Goal: Task Accomplishment & Management: Use online tool/utility

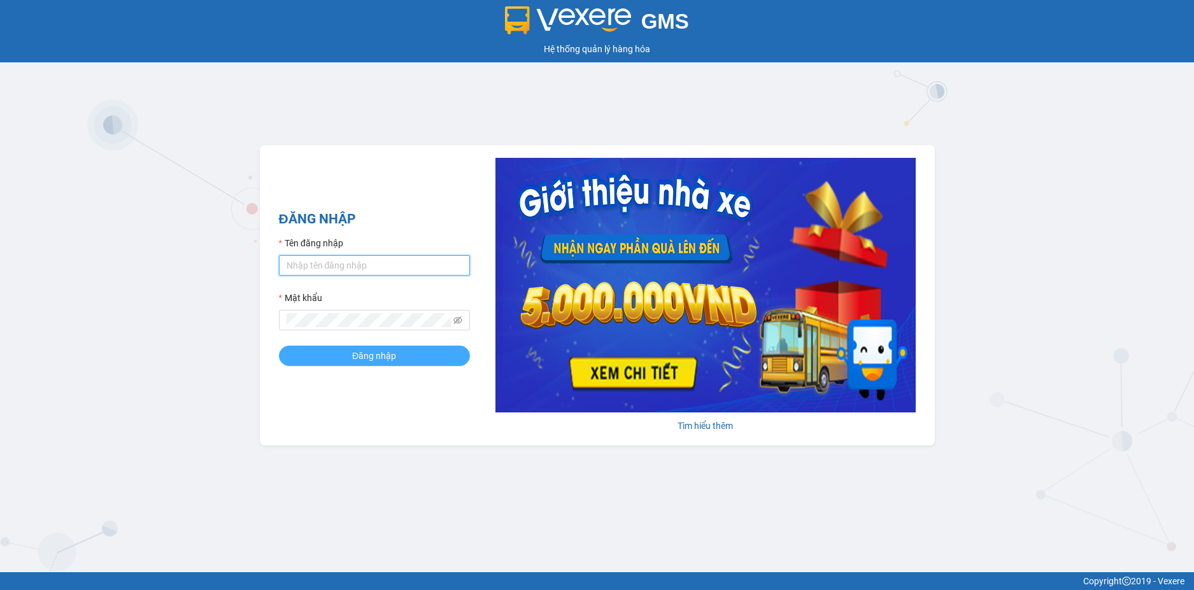
type input "loan.dinhnhan"
click at [389, 358] on span "Đăng nhập" at bounding box center [374, 356] width 44 height 14
type input "loan.dinhnhan"
drag, startPoint x: 413, startPoint y: 390, endPoint x: 413, endPoint y: 368, distance: 21.6
click at [413, 382] on div "ĐĂNG NHẬP Tên đăng nhập loan.dinhnhan Mật khẩu Đăng nhập [PERSON_NAME] thêm" at bounding box center [597, 295] width 675 height 300
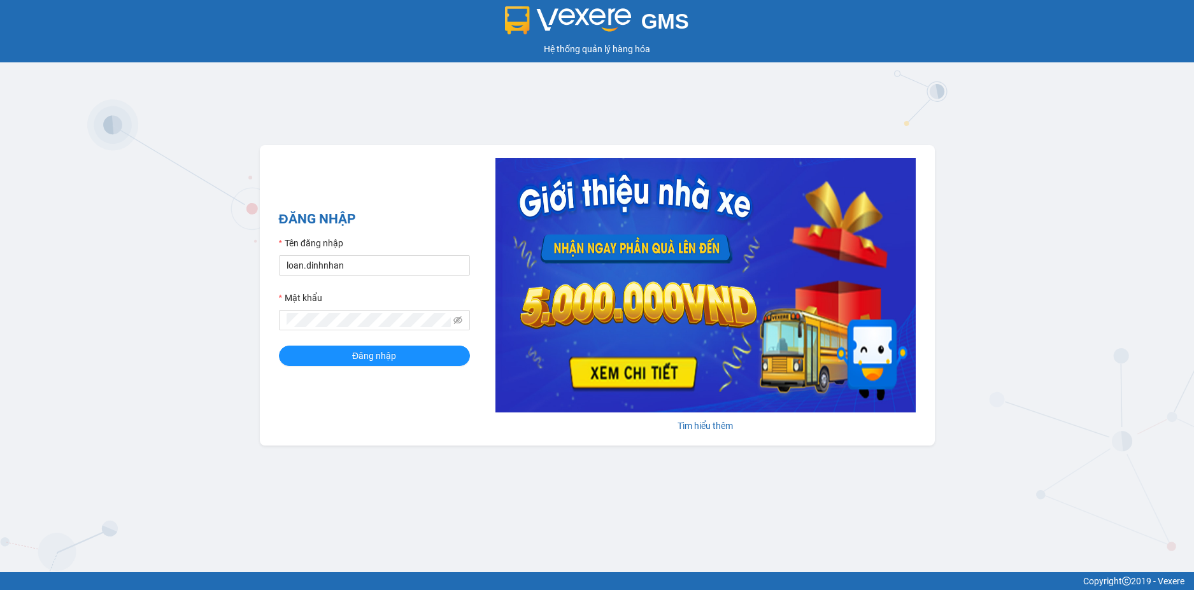
click at [413, 367] on div "ĐĂNG NHẬP Tên đăng nhập loan.dinhnhan Mật khẩu Đăng nhập" at bounding box center [374, 295] width 191 height 173
click at [422, 360] on button "Đăng nhập" at bounding box center [374, 356] width 191 height 20
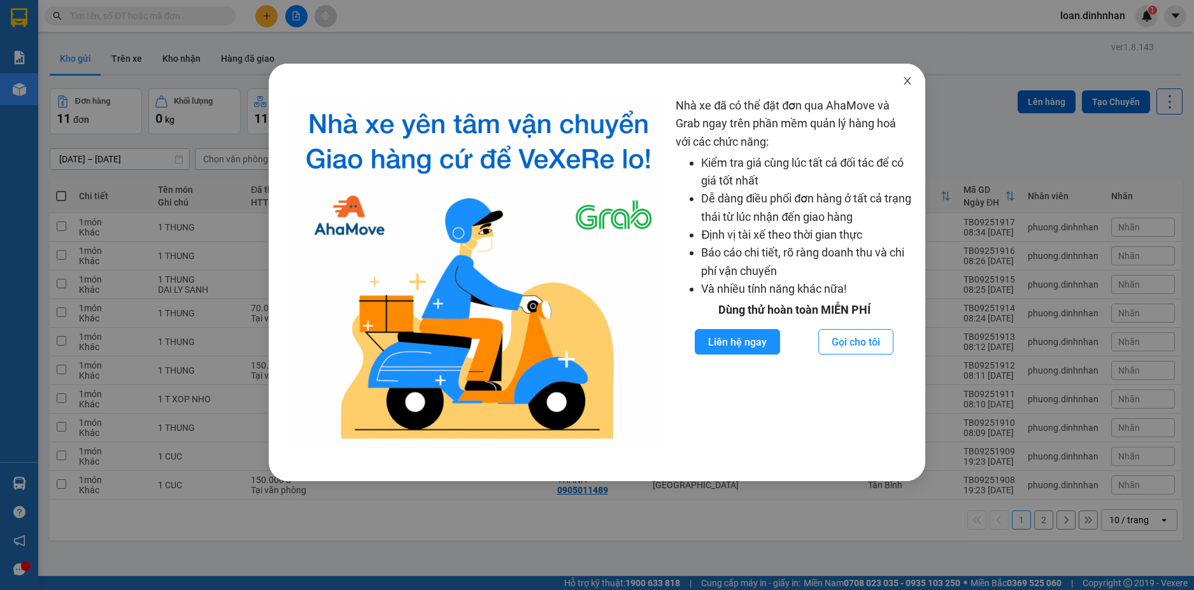
click at [907, 77] on icon "close" at bounding box center [907, 81] width 10 height 10
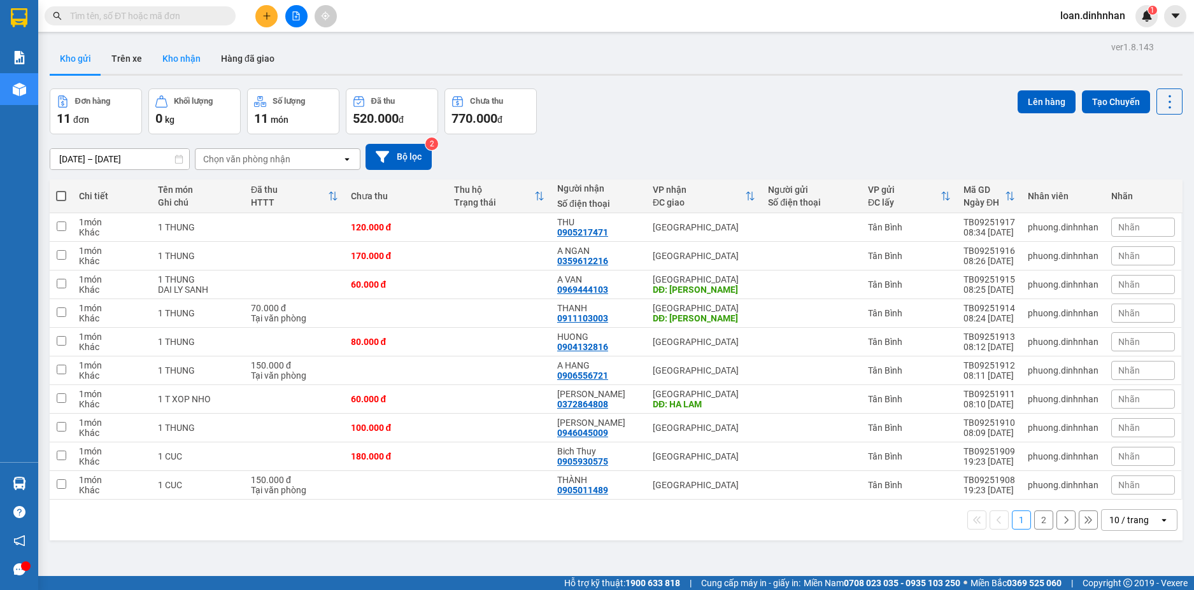
click at [187, 57] on button "Kho nhận" at bounding box center [181, 58] width 59 height 31
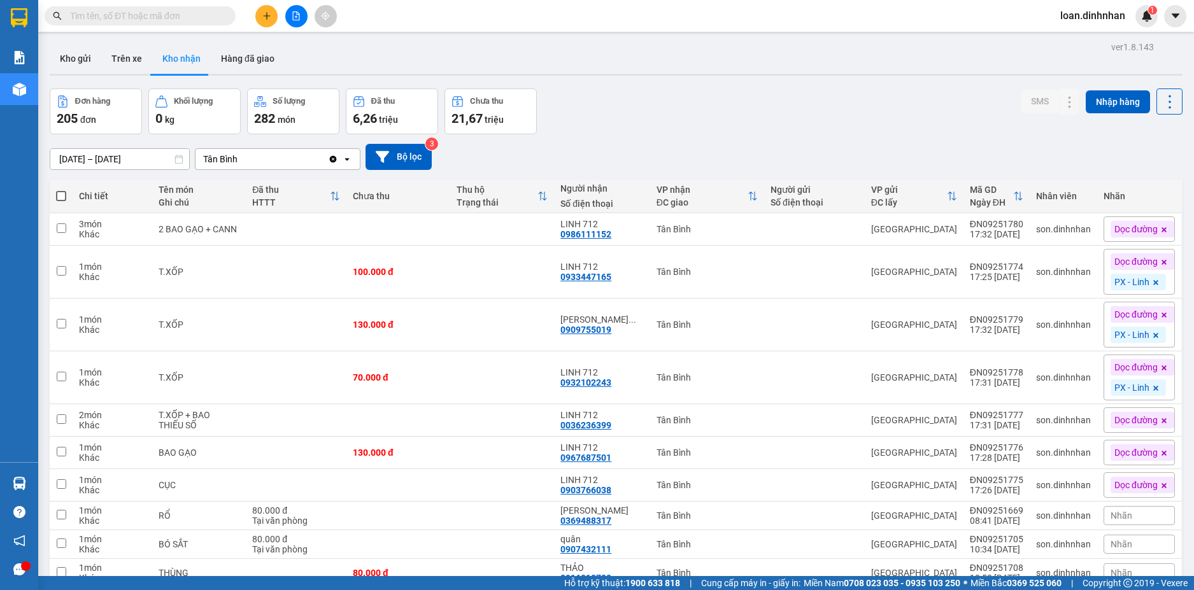
click at [59, 188] on th at bounding box center [61, 197] width 23 height 34
click at [122, 60] on button "Trên xe" at bounding box center [126, 58] width 51 height 31
type input "[DATE] – [DATE]"
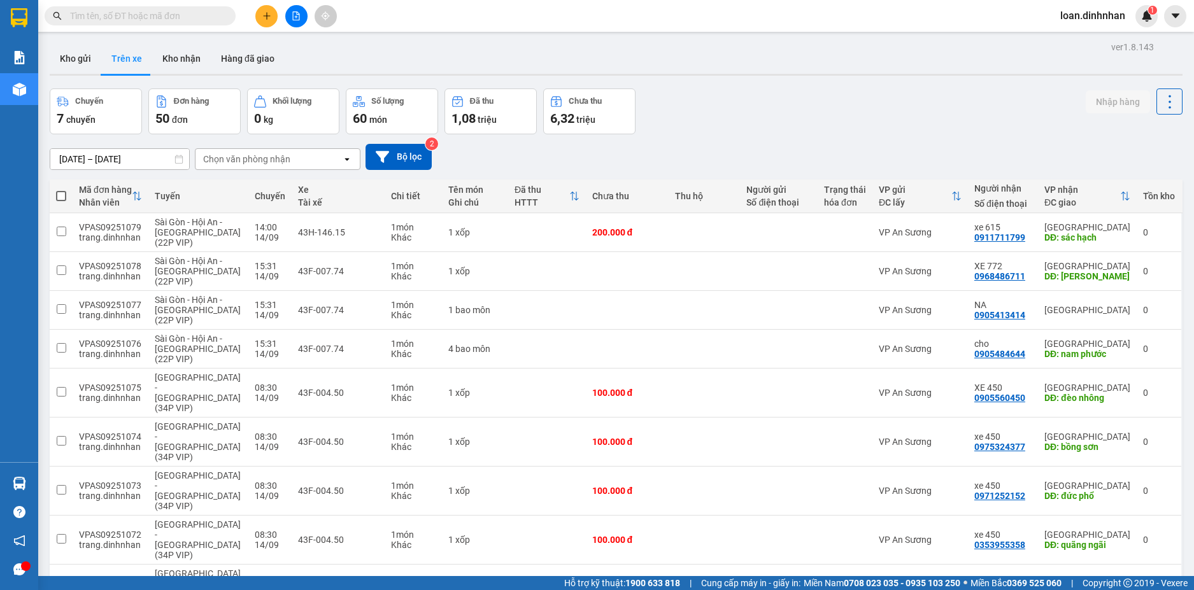
click at [230, 166] on div "Chọn văn phòng nhận" at bounding box center [268, 159] width 146 height 20
click at [276, 188] on div "Tân Bình" at bounding box center [278, 185] width 166 height 23
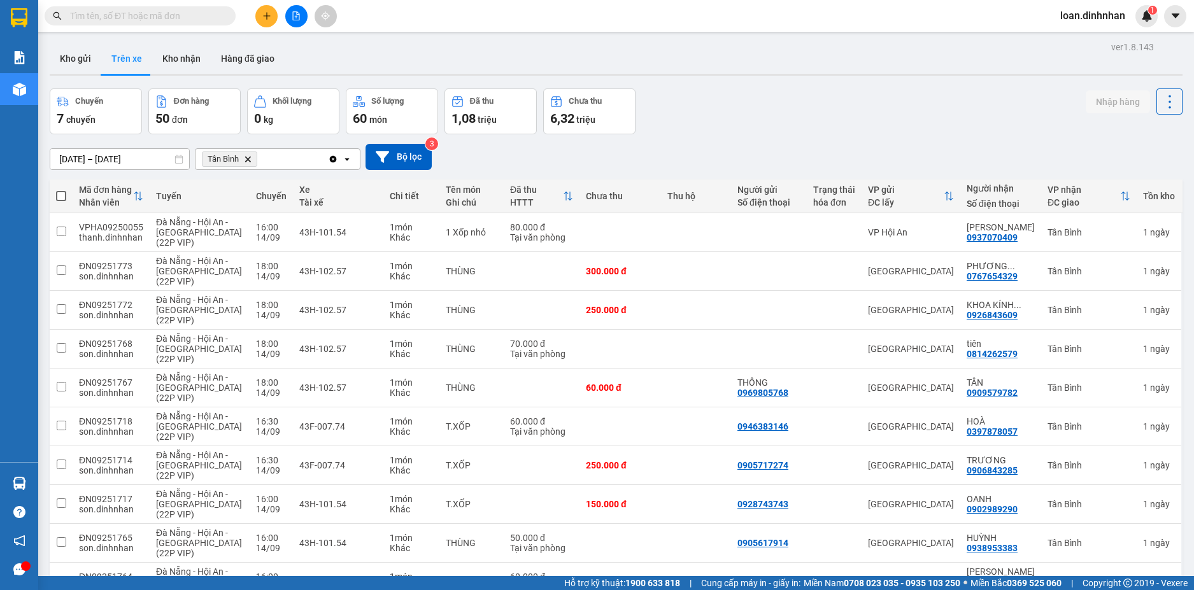
drag, startPoint x: 60, startPoint y: 192, endPoint x: 87, endPoint y: 191, distance: 26.8
click at [63, 192] on span at bounding box center [61, 196] width 10 height 10
click at [61, 190] on input "checkbox" at bounding box center [61, 190] width 0 height 0
checkbox input "true"
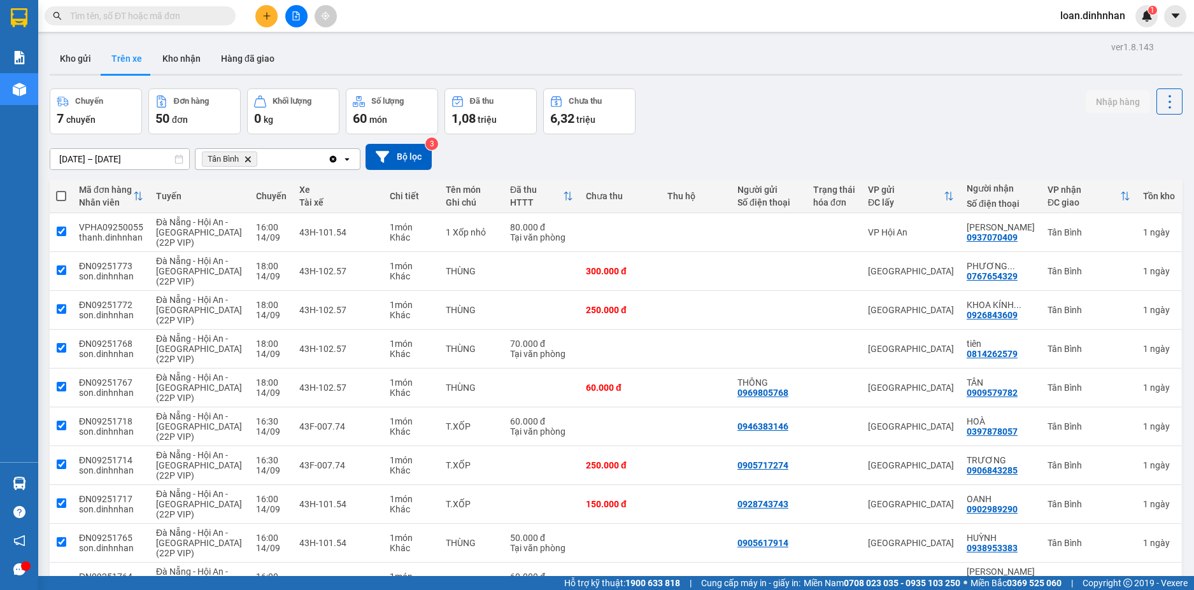
checkbox input "true"
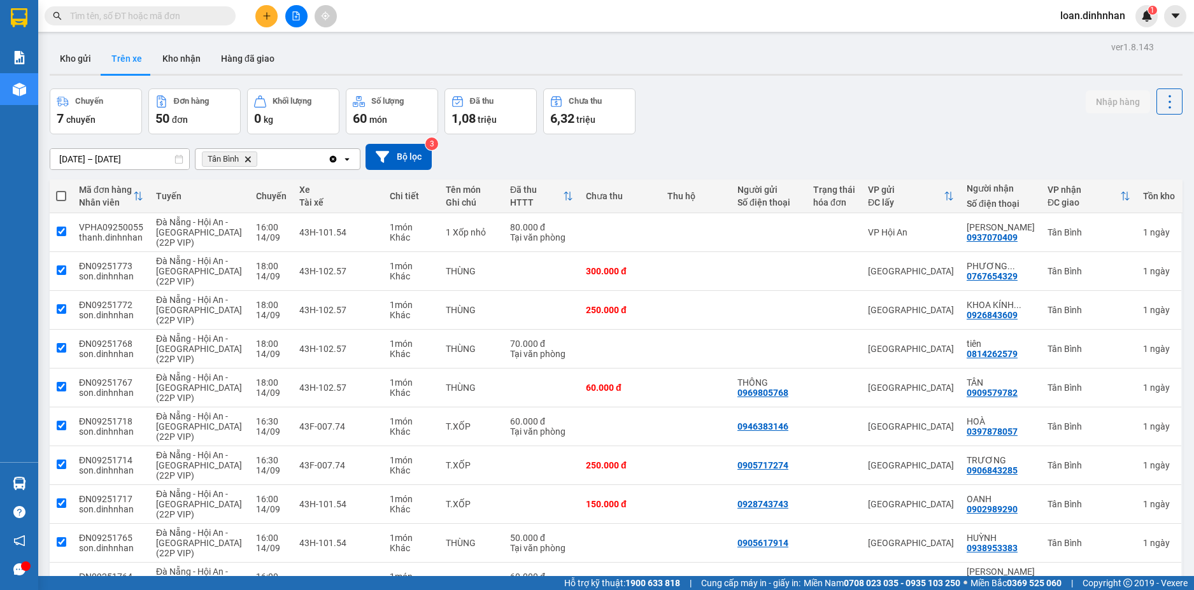
checkbox input "true"
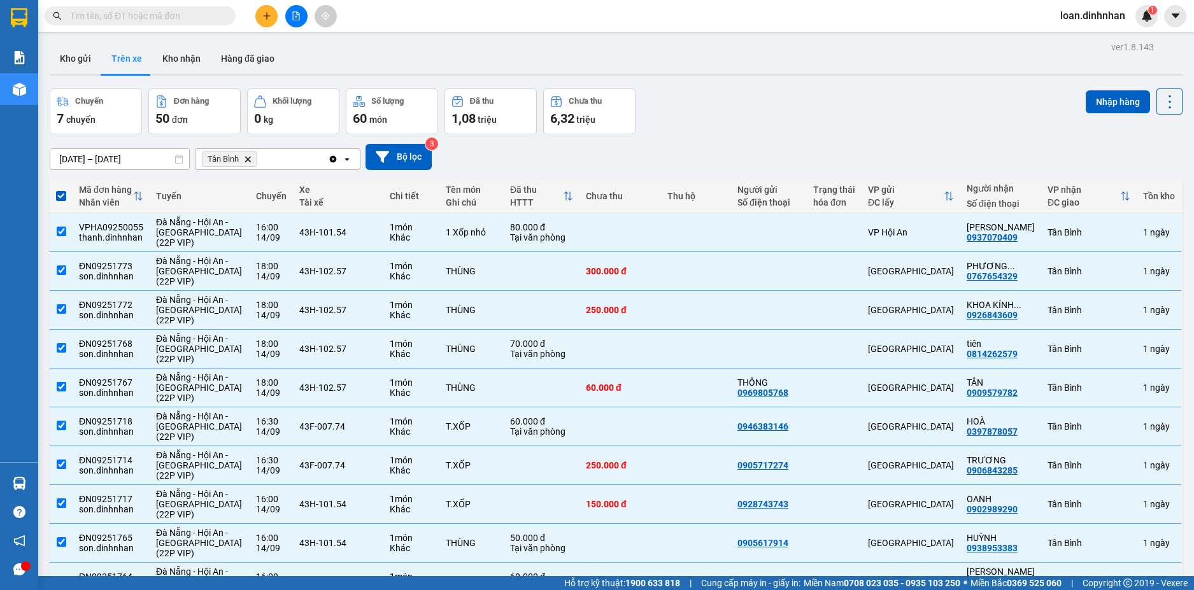
click at [1071, 96] on div "Chuyến 7 chuyến Đơn hàng 50 đơn [PERSON_NAME] 0 kg Số [PERSON_NAME] 60 món Đã t…" at bounding box center [616, 111] width 1133 height 46
click at [1101, 96] on button "Nhập hàng" at bounding box center [1117, 101] width 64 height 23
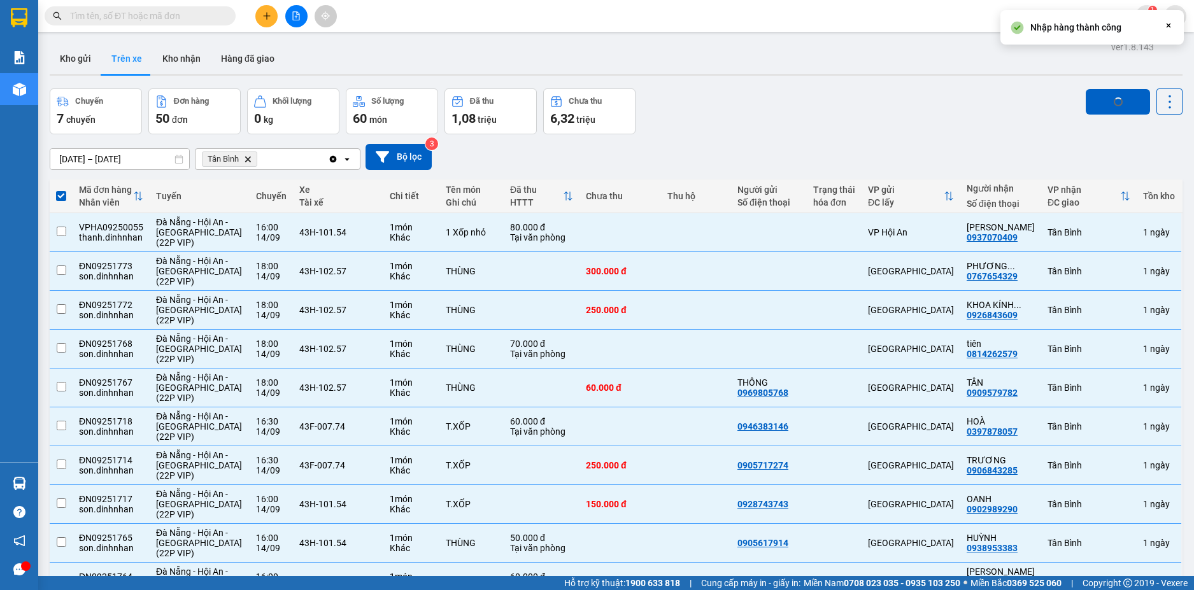
checkbox input "false"
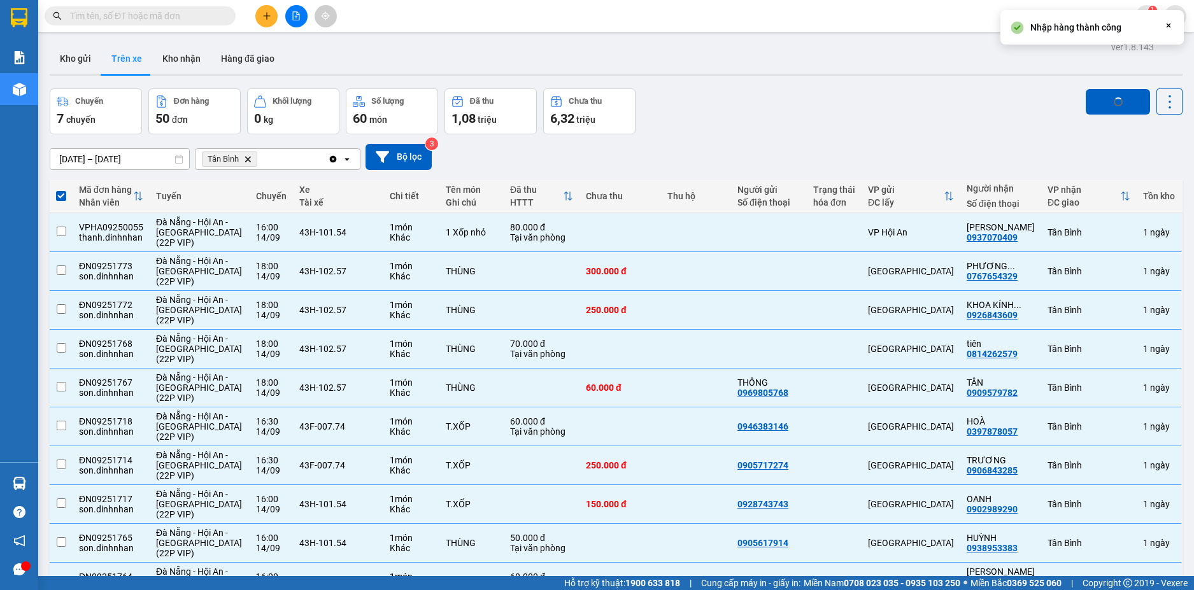
checkbox input "false"
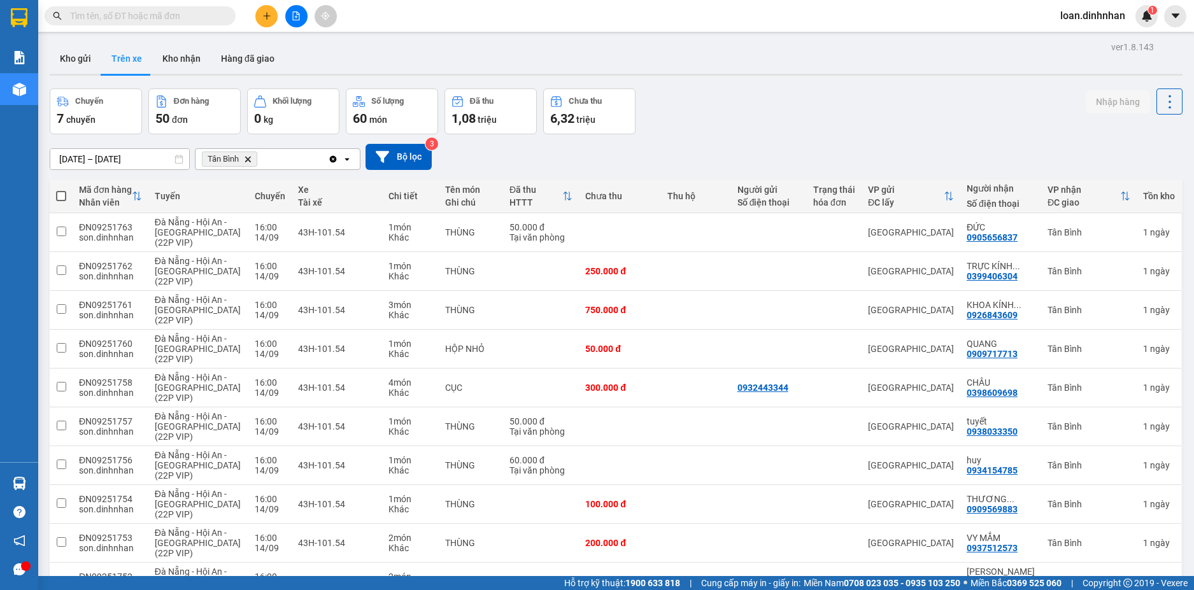
click at [63, 193] on span at bounding box center [61, 196] width 10 height 10
click at [61, 190] on input "checkbox" at bounding box center [61, 190] width 0 height 0
checkbox input "true"
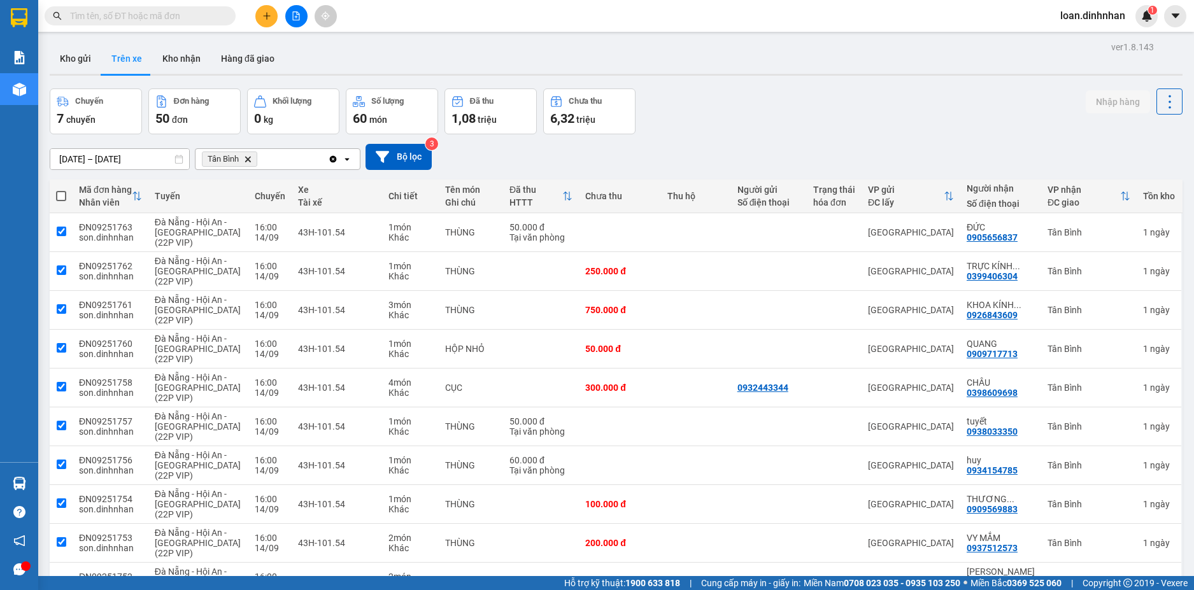
checkbox input "true"
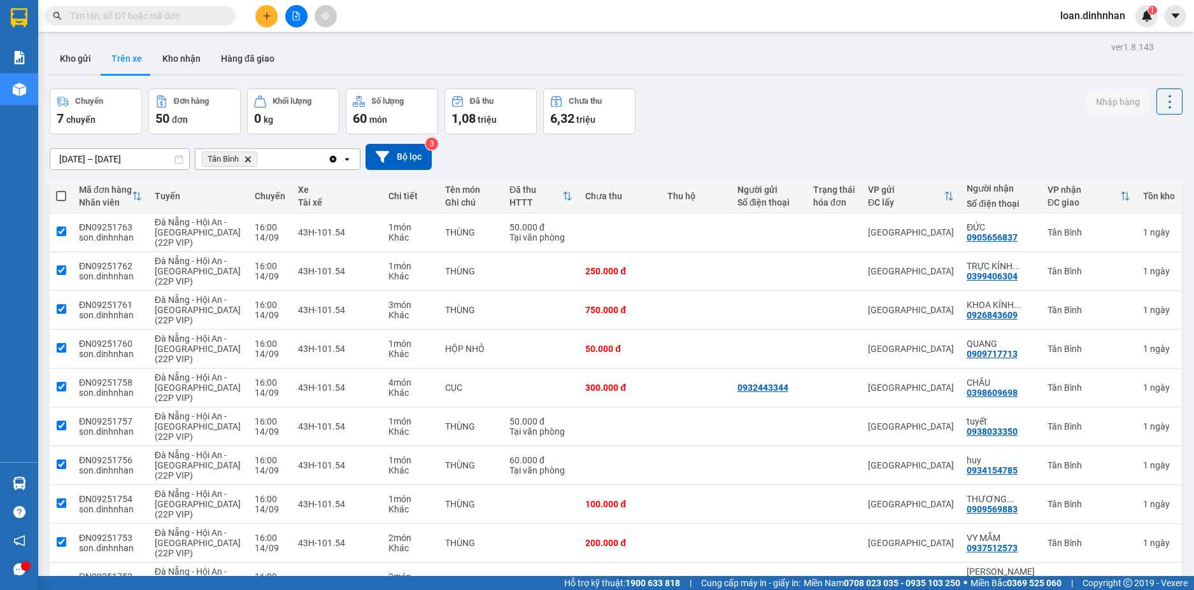
checkbox input "true"
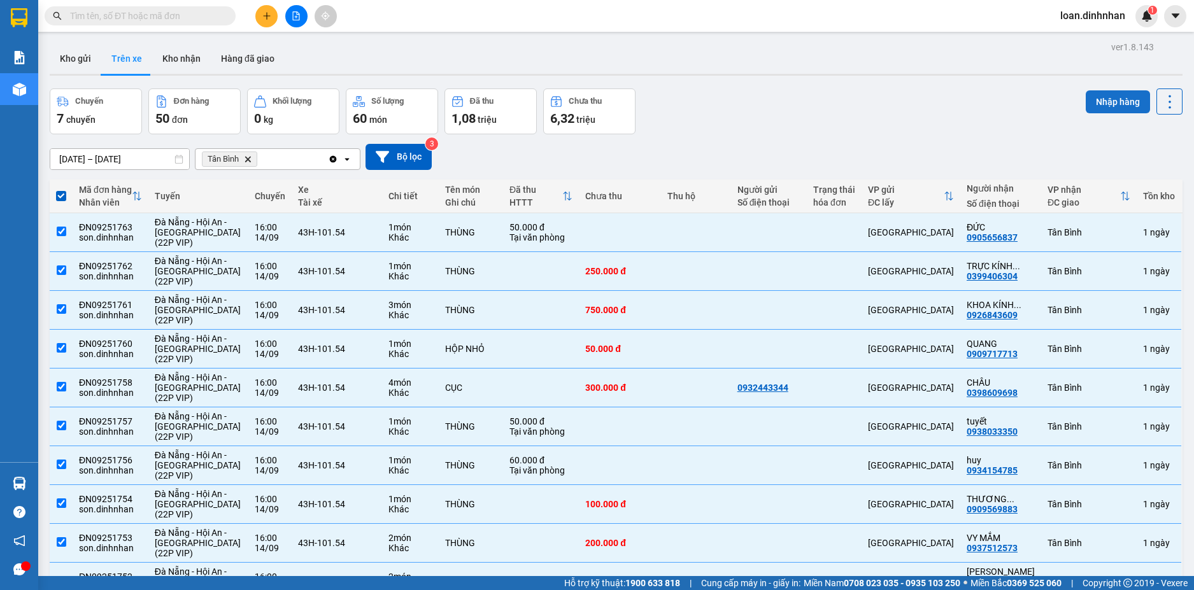
click at [1091, 104] on button "Nhập hàng" at bounding box center [1117, 101] width 64 height 23
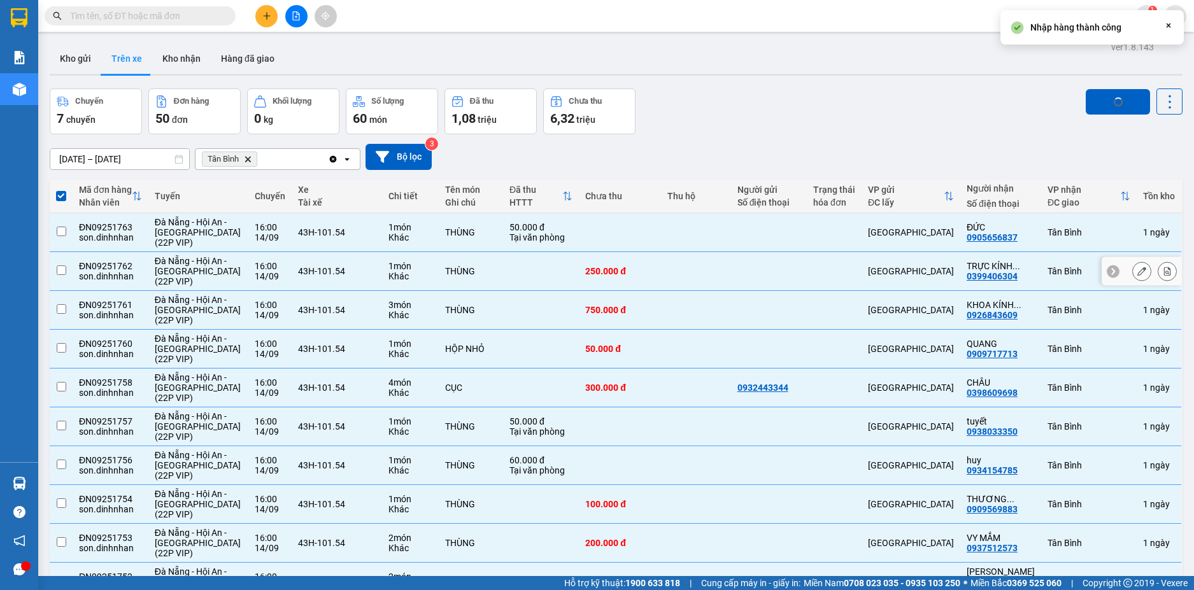
checkbox input "false"
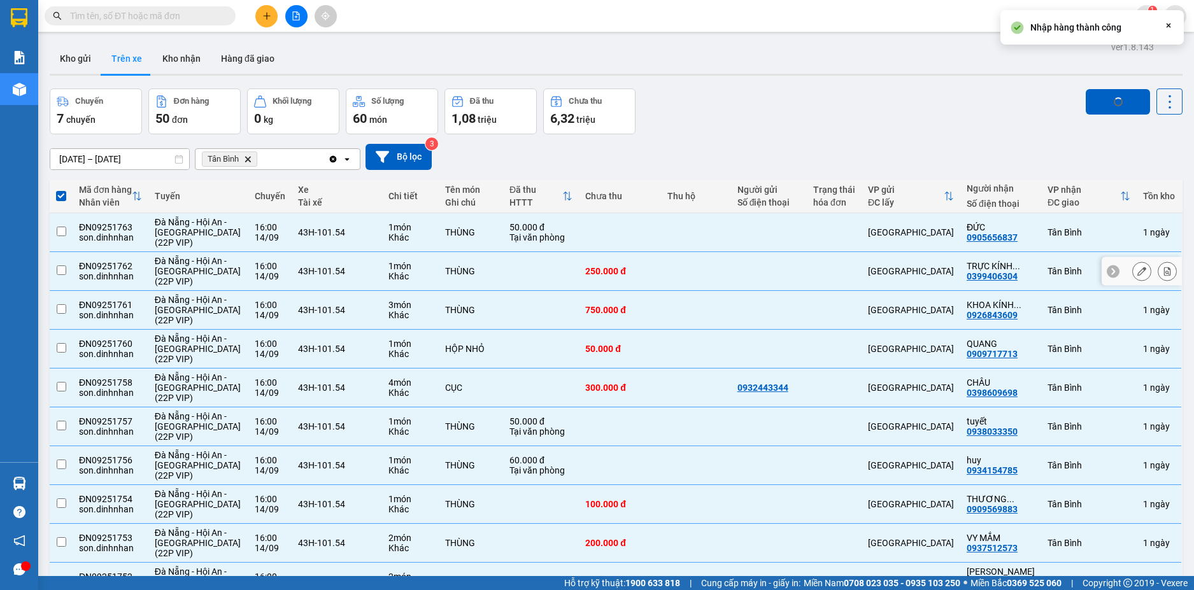
checkbox input "false"
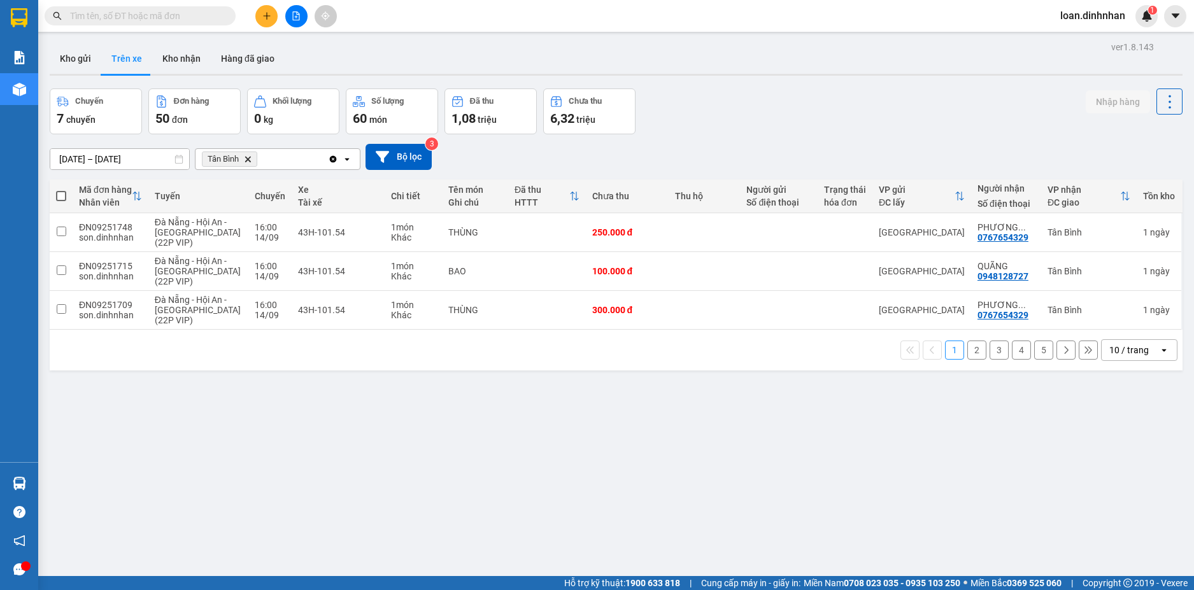
click at [59, 194] on span at bounding box center [61, 196] width 10 height 10
click at [61, 190] on input "checkbox" at bounding box center [61, 190] width 0 height 0
checkbox input "true"
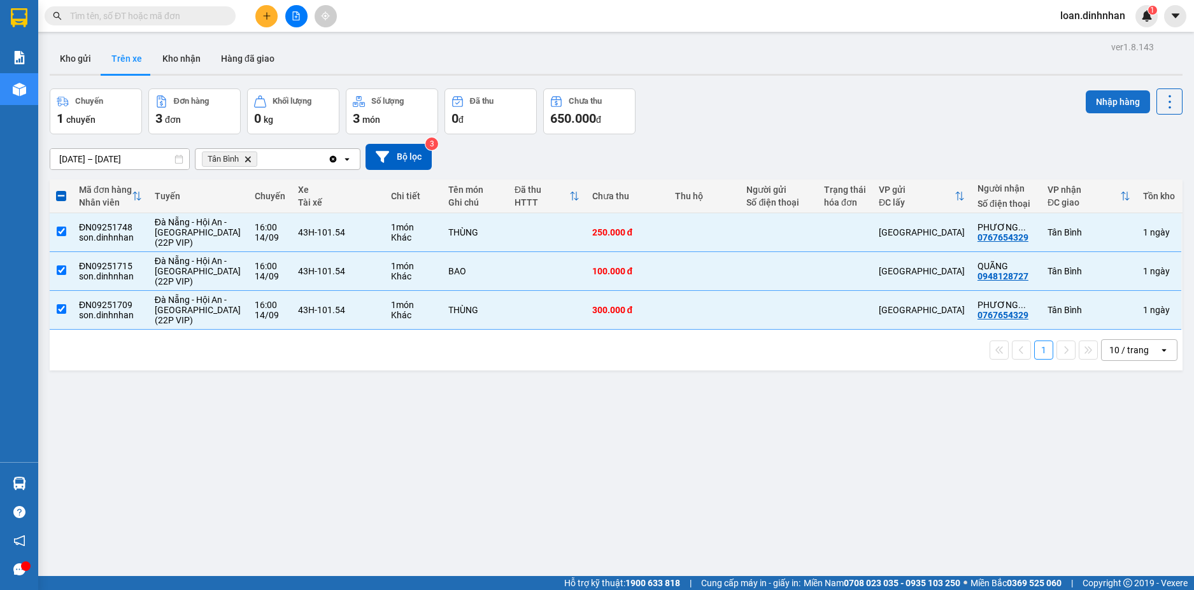
click at [1089, 103] on button "Nhập hàng" at bounding box center [1117, 101] width 64 height 23
checkbox input "false"
